Goal: Transaction & Acquisition: Purchase product/service

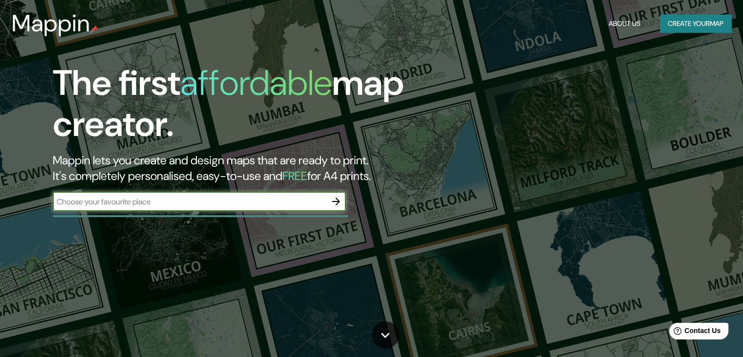
click at [206, 197] on input "text" at bounding box center [190, 201] width 274 height 11
type input "unidad residencial rosario real"
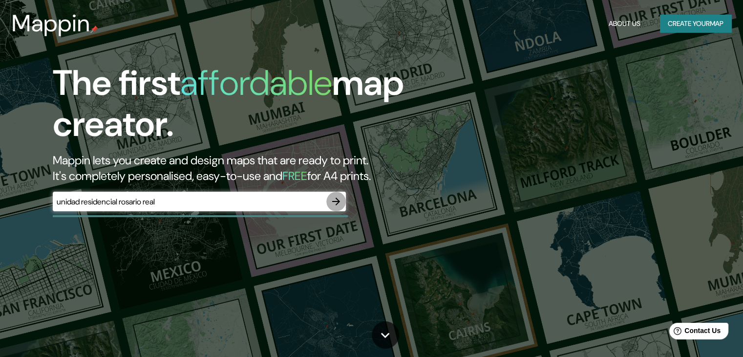
click at [332, 198] on icon "button" at bounding box center [336, 201] width 12 height 12
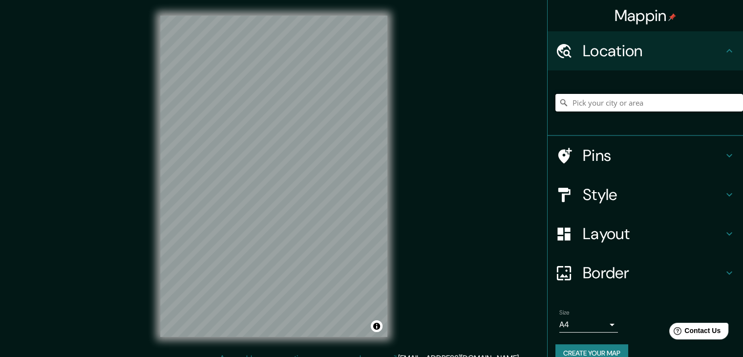
click at [659, 108] on input "Pick your city or area" at bounding box center [650, 103] width 188 height 18
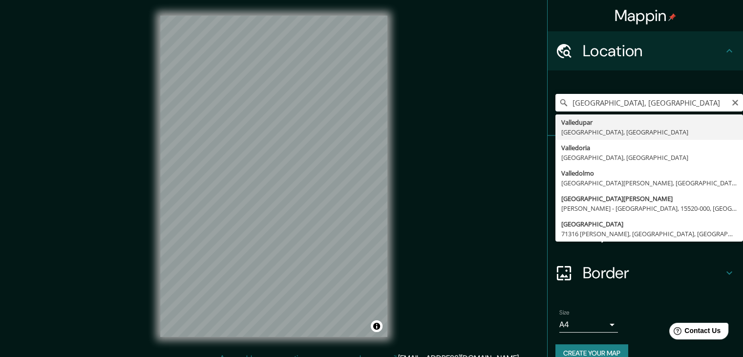
type input "Valledupar, [GEOGRAPHIC_DATA], [GEOGRAPHIC_DATA]"
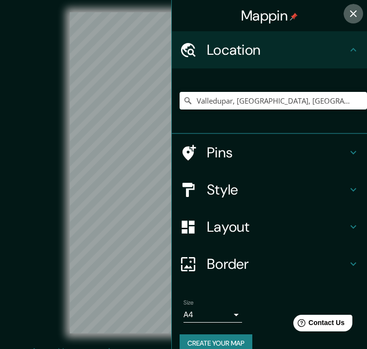
click at [348, 18] on icon "button" at bounding box center [354, 14] width 12 height 12
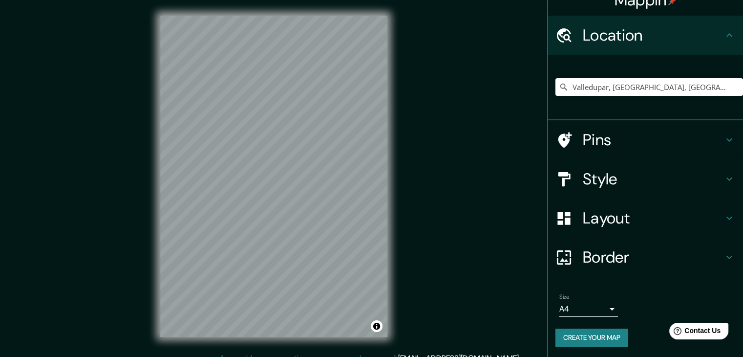
scroll to position [17, 0]
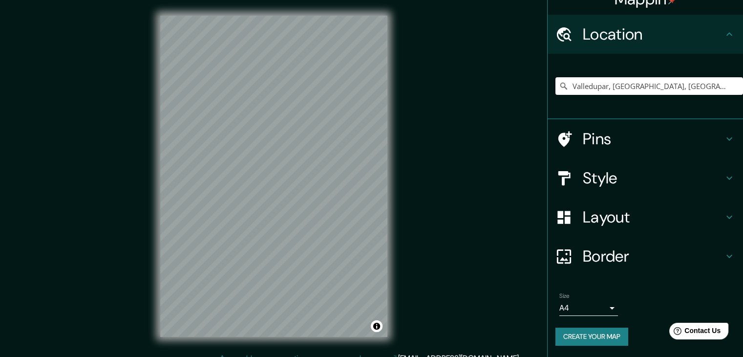
click at [606, 311] on body "Mappin Location [GEOGRAPHIC_DATA], [GEOGRAPHIC_DATA], [GEOGRAPHIC_DATA] Pins St…" at bounding box center [371, 178] width 743 height 357
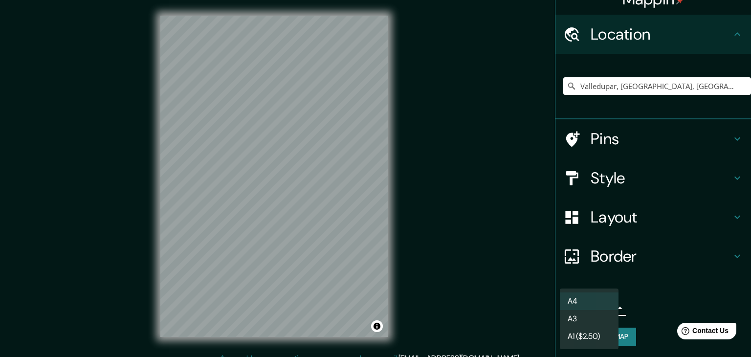
click at [669, 300] on div at bounding box center [375, 178] width 751 height 357
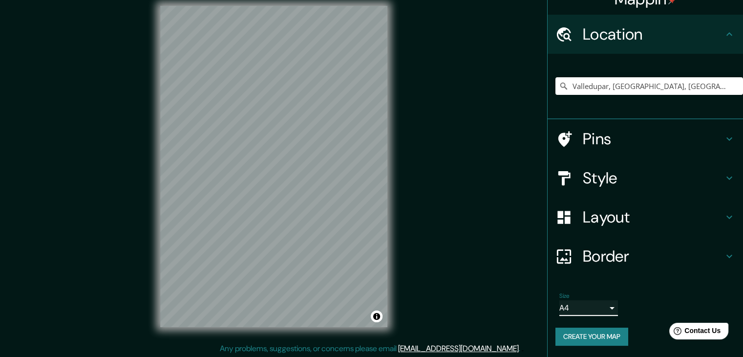
scroll to position [11, 0]
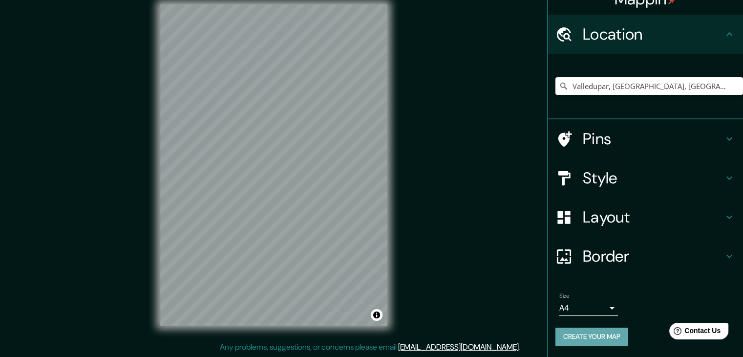
click at [607, 334] on button "Create your map" at bounding box center [592, 336] width 73 height 18
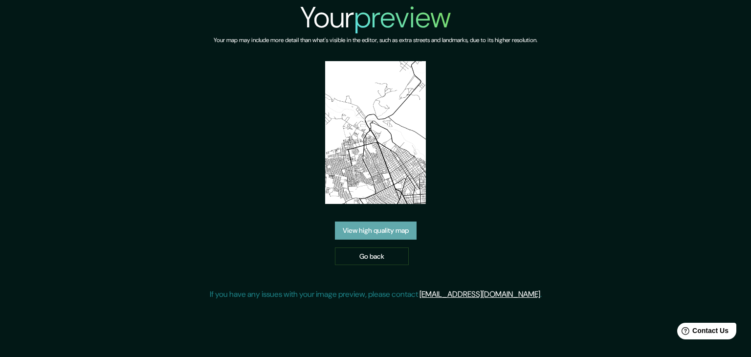
click at [413, 233] on link "View high quality map" at bounding box center [376, 230] width 82 height 18
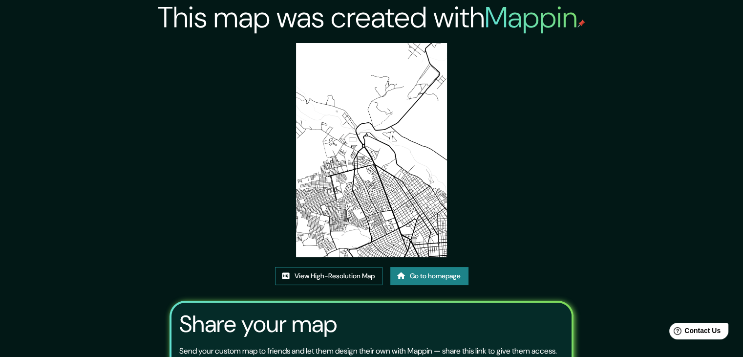
click at [358, 278] on link "View High-Resolution Map" at bounding box center [329, 276] width 108 height 18
